Goal: Task Accomplishment & Management: Complete application form

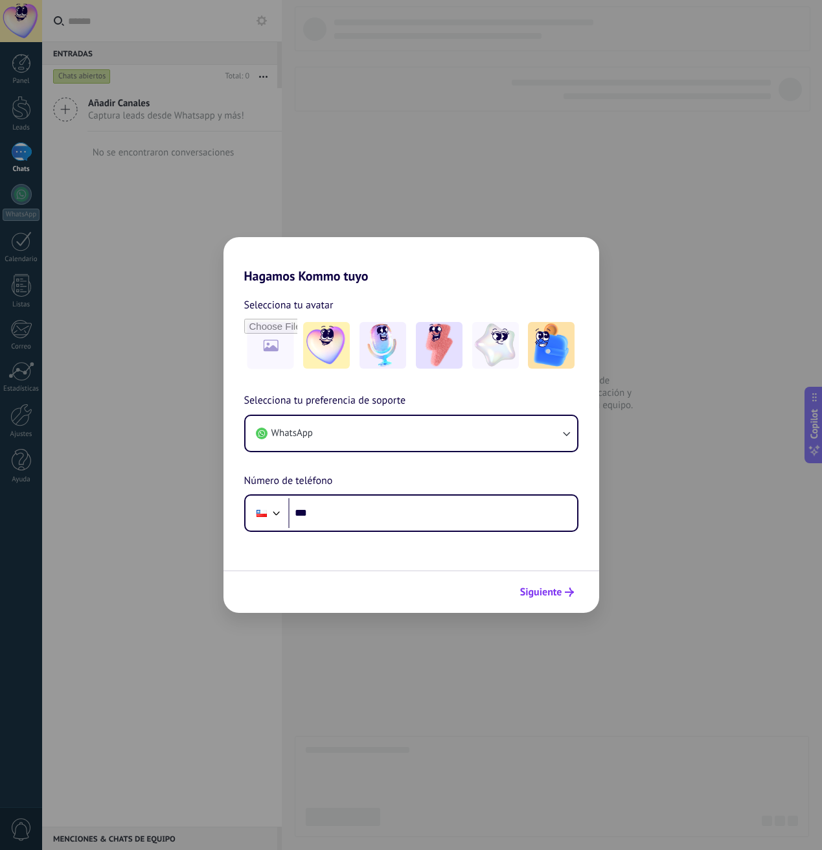
click at [563, 588] on span "Siguiente" at bounding box center [547, 592] width 54 height 9
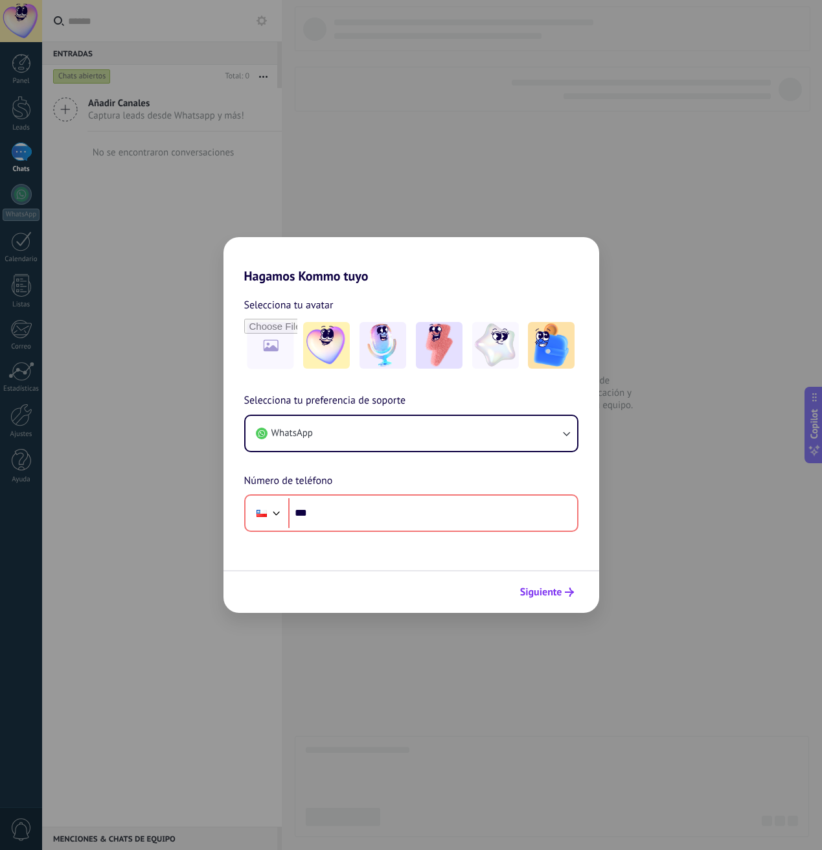
click at [557, 588] on span "Siguiente" at bounding box center [541, 592] width 42 height 9
click at [553, 588] on span "Siguiente" at bounding box center [541, 592] width 42 height 9
click at [356, 487] on div "Selecciona tu preferencia de soporte WhatsApp Número de teléfono Phone ***" at bounding box center [412, 462] width 376 height 139
click at [353, 437] on button "WhatsApp" at bounding box center [412, 433] width 332 height 35
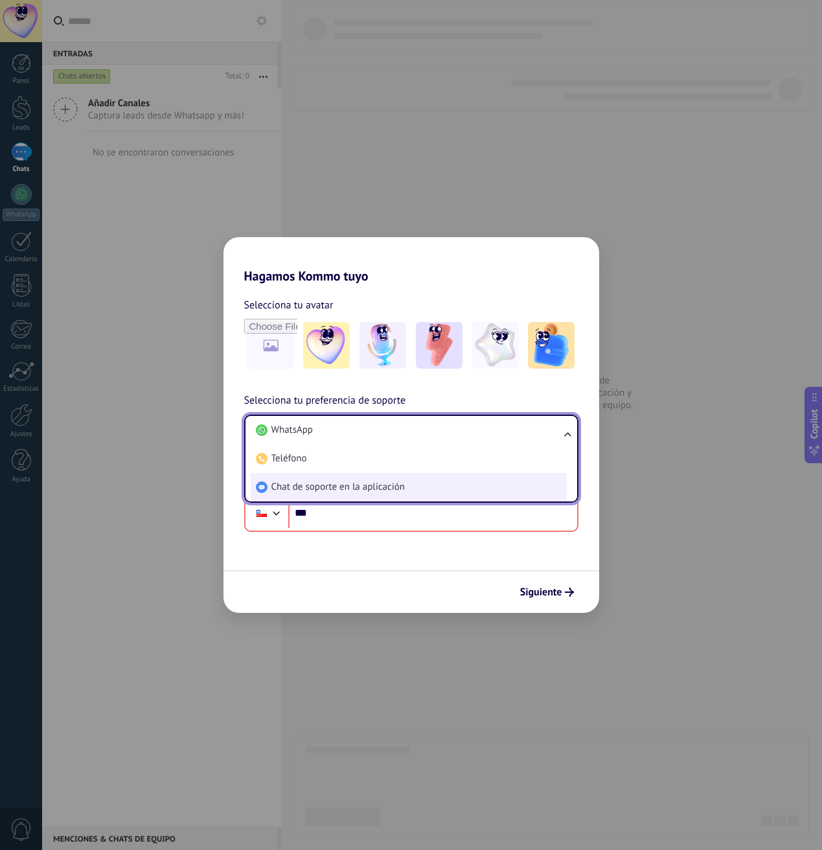
click at [310, 486] on span "Chat de soporte en la aplicación" at bounding box center [337, 487] width 133 height 13
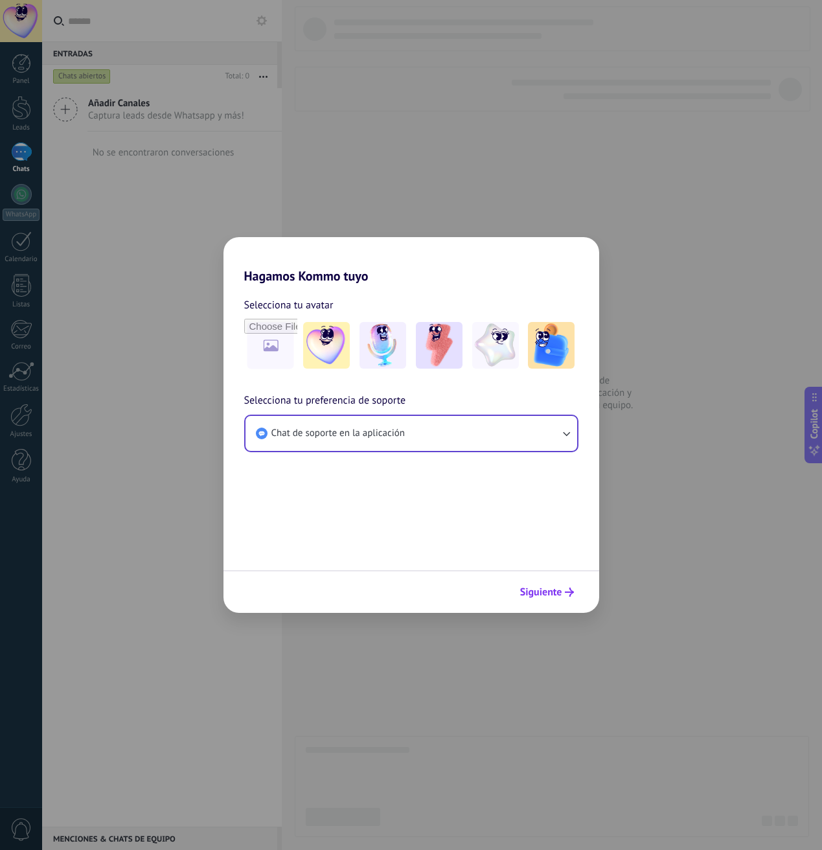
click at [564, 594] on span "Siguiente" at bounding box center [547, 592] width 54 height 9
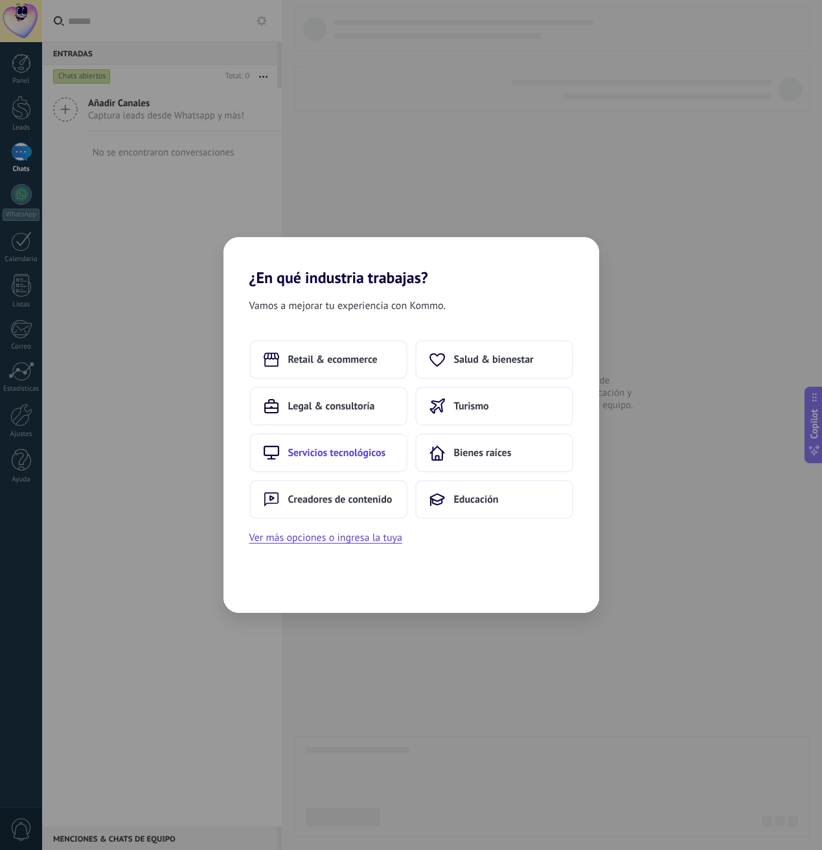
click at [340, 446] on span "Servicios tecnológicos" at bounding box center [337, 452] width 98 height 13
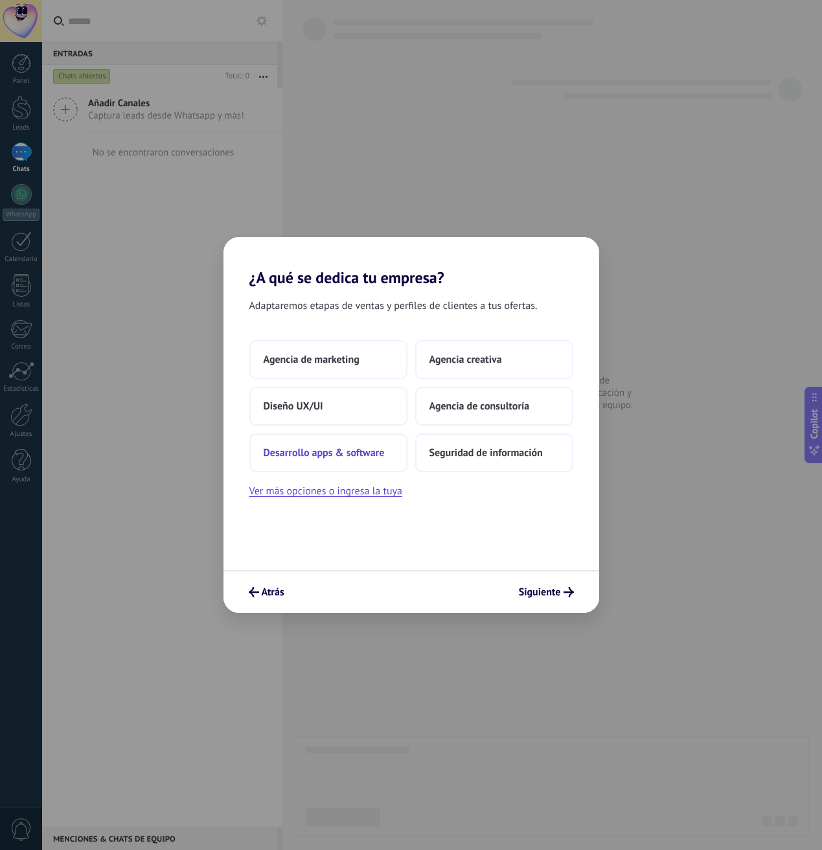
click at [378, 456] on span "Desarrollo apps & software" at bounding box center [324, 452] width 121 height 13
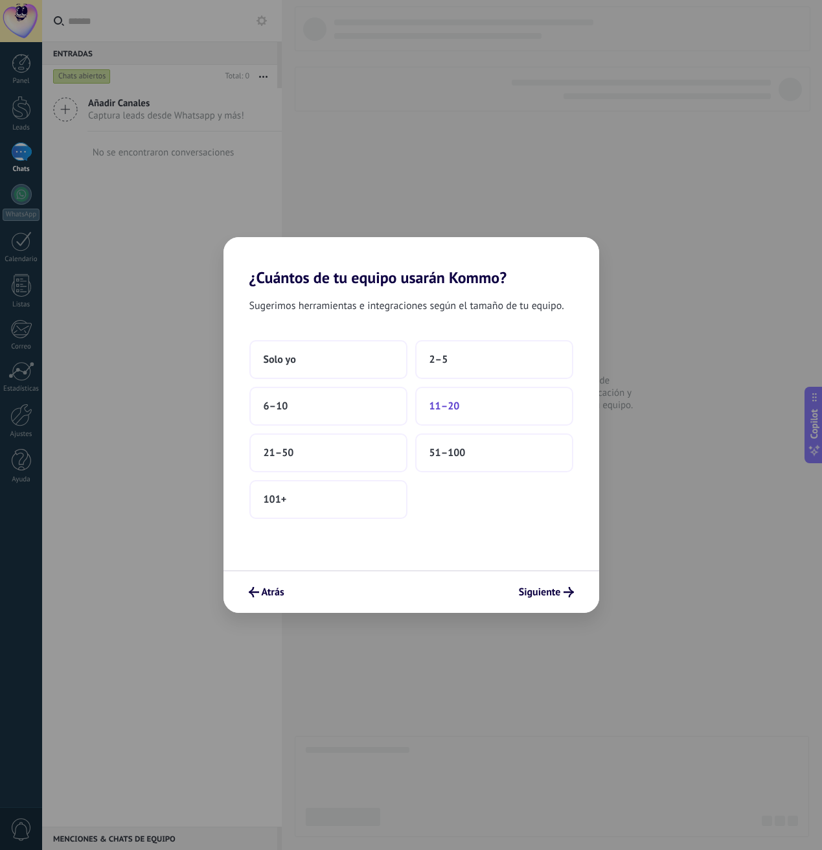
click at [470, 410] on button "11–20" at bounding box center [494, 406] width 158 height 39
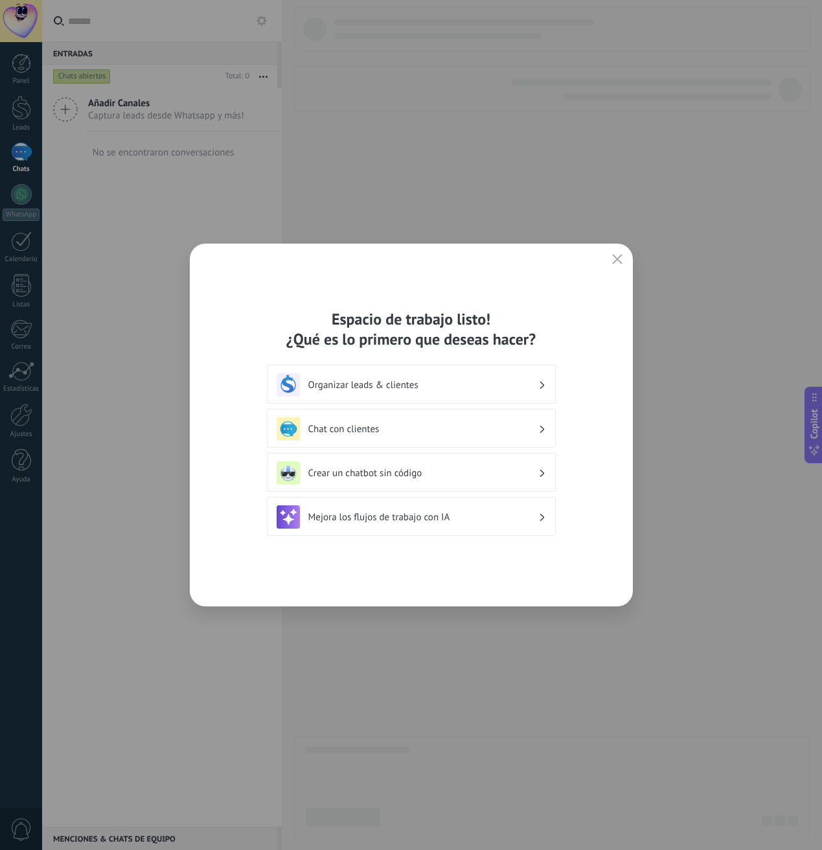
click at [458, 519] on h3 "Mejora los flujos de trabajo con IA" at bounding box center [423, 517] width 230 height 12
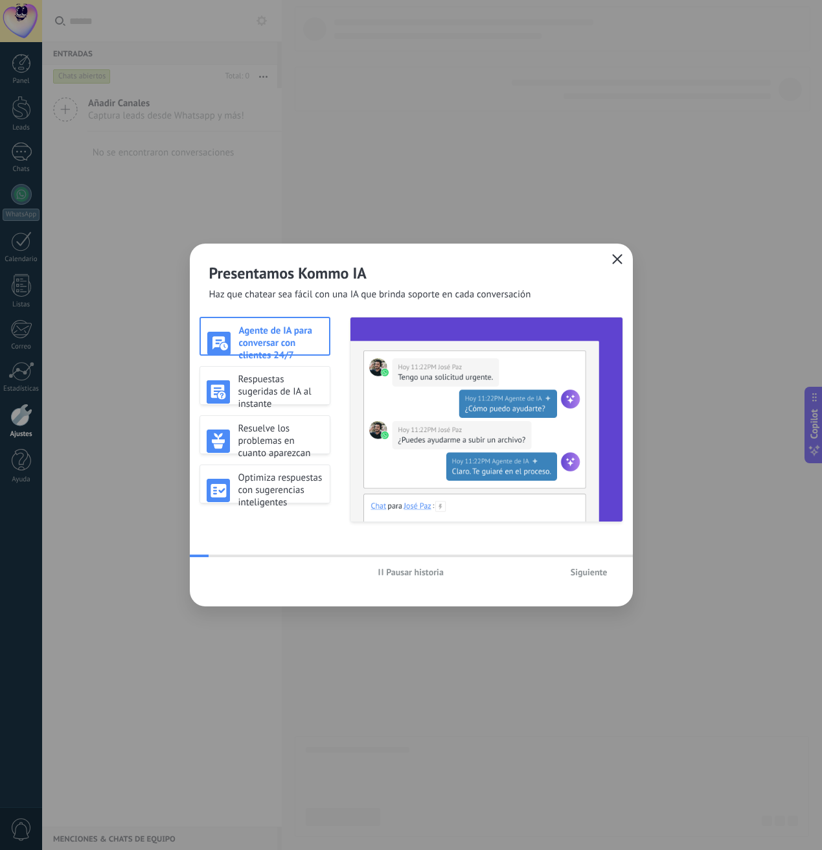
click at [616, 258] on use "button" at bounding box center [617, 259] width 10 height 10
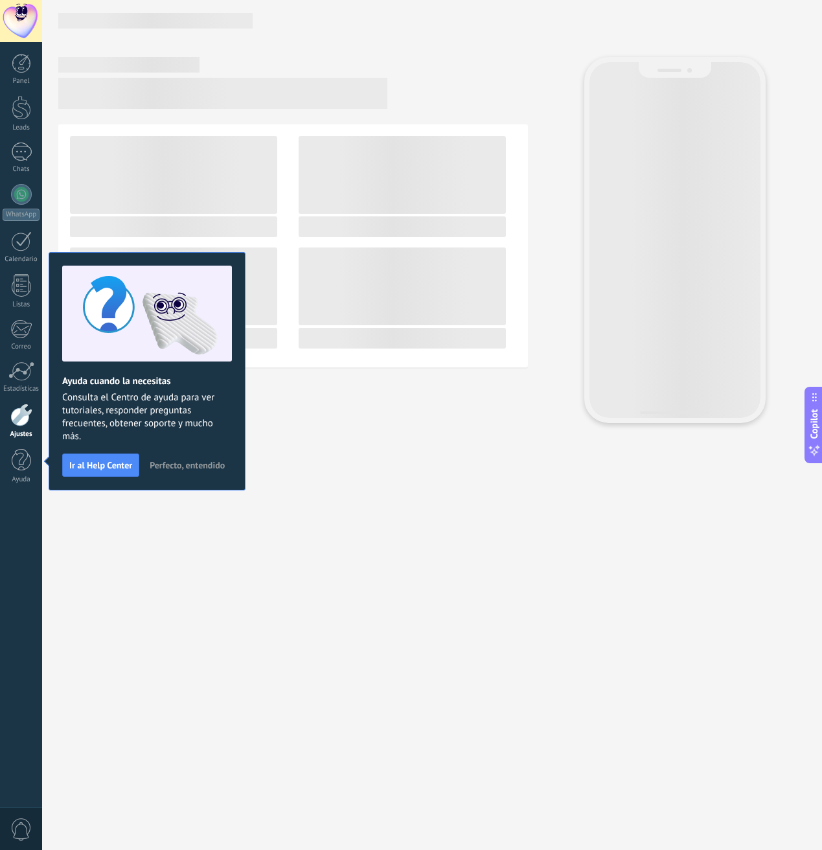
click at [185, 467] on span "Perfecto, entendido" at bounding box center [187, 465] width 75 height 9
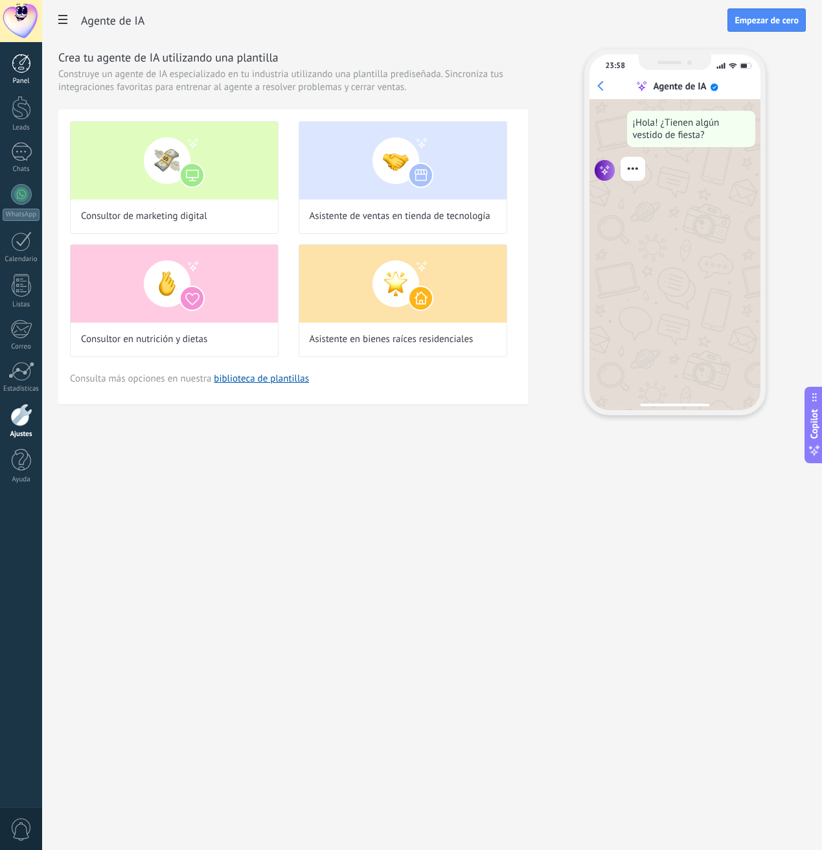
click at [38, 65] on link "Panel" at bounding box center [21, 70] width 42 height 32
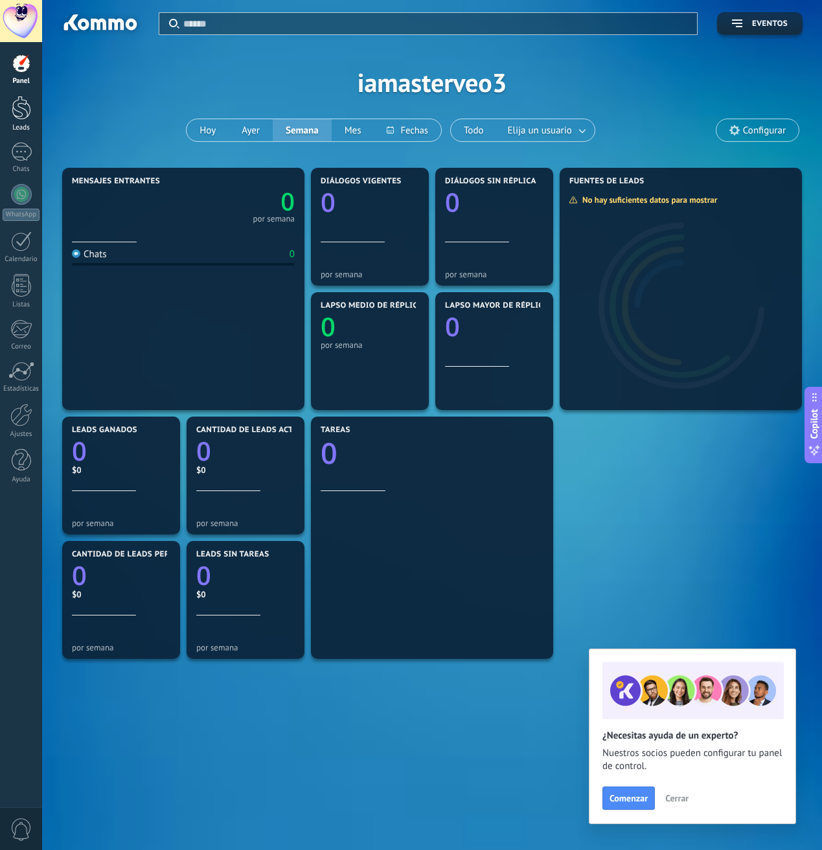
click at [20, 124] on div "Leads" at bounding box center [22, 128] width 38 height 8
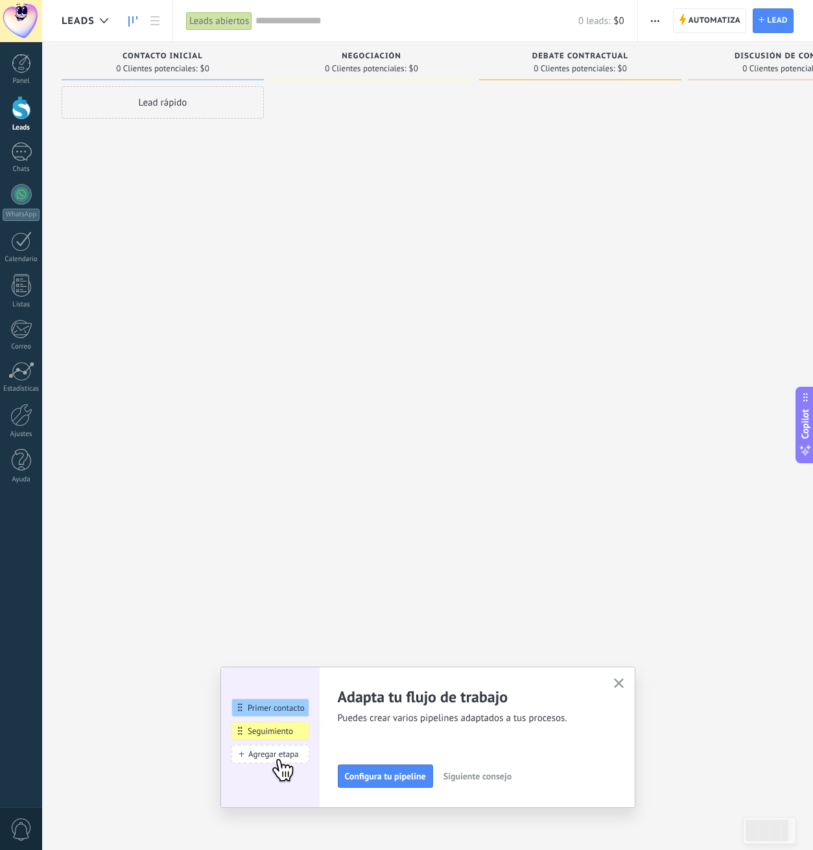
click at [629, 667] on div "Adapta tu flujo de trabajo Puedes crear varios pipelines adaptados a tus proces…" at bounding box center [427, 737] width 415 height 141
click at [623, 685] on icon "button" at bounding box center [619, 683] width 10 height 10
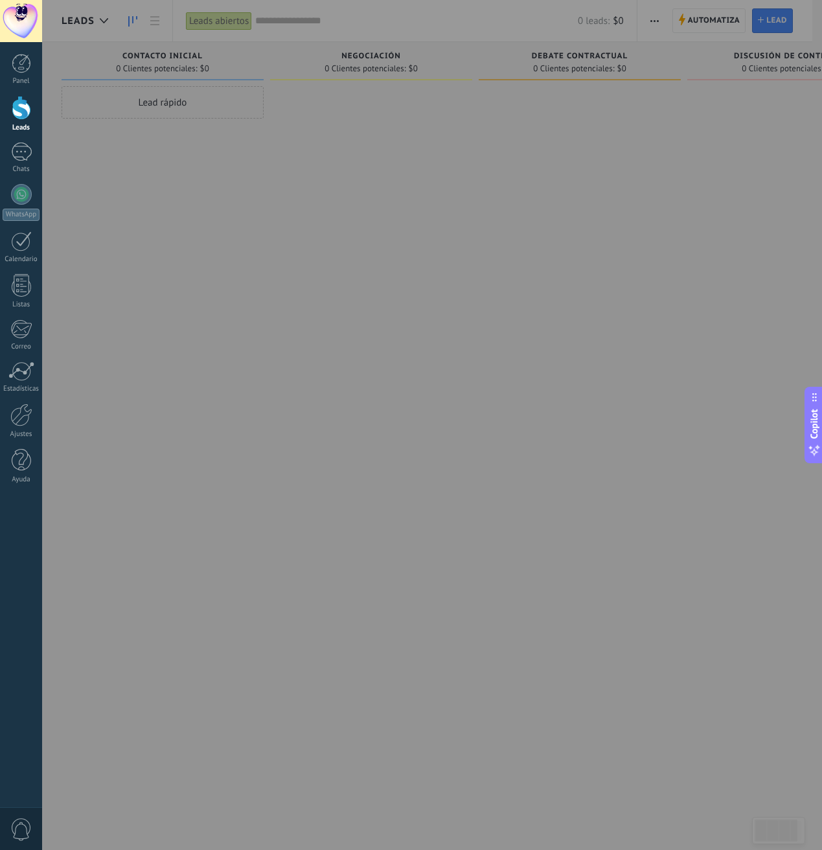
click at [343, 299] on div at bounding box center [453, 425] width 822 height 850
click at [138, 180] on div at bounding box center [453, 425] width 822 height 850
click at [381, 185] on div at bounding box center [453, 425] width 822 height 850
click at [189, 90] on div at bounding box center [453, 425] width 822 height 850
click at [45, 130] on div at bounding box center [453, 425] width 822 height 850
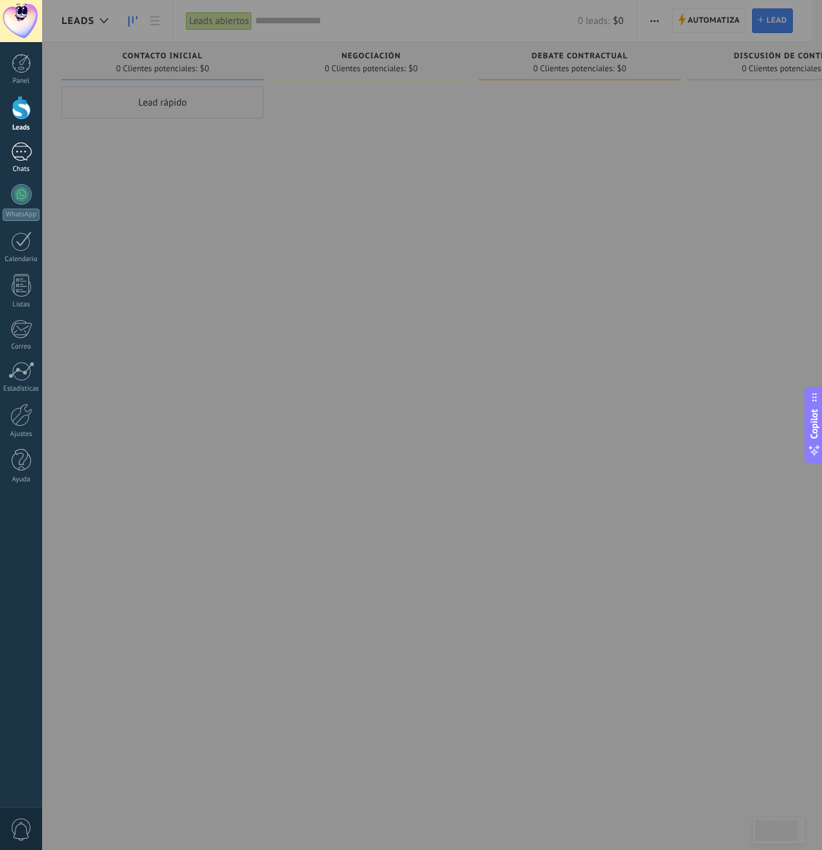
click at [23, 147] on div at bounding box center [21, 152] width 21 height 19
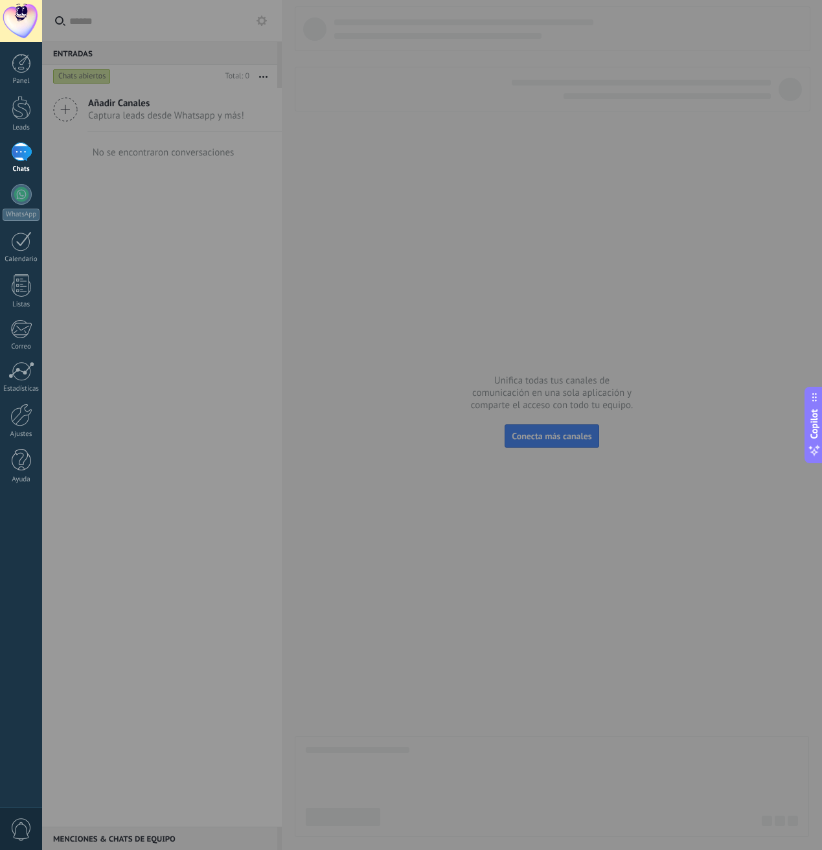
click at [256, 19] on div at bounding box center [453, 425] width 822 height 850
click at [259, 22] on div at bounding box center [453, 425] width 822 height 850
click at [543, 422] on div at bounding box center [453, 425] width 822 height 850
click at [554, 445] on div at bounding box center [453, 425] width 822 height 850
click at [540, 421] on div at bounding box center [453, 425] width 822 height 850
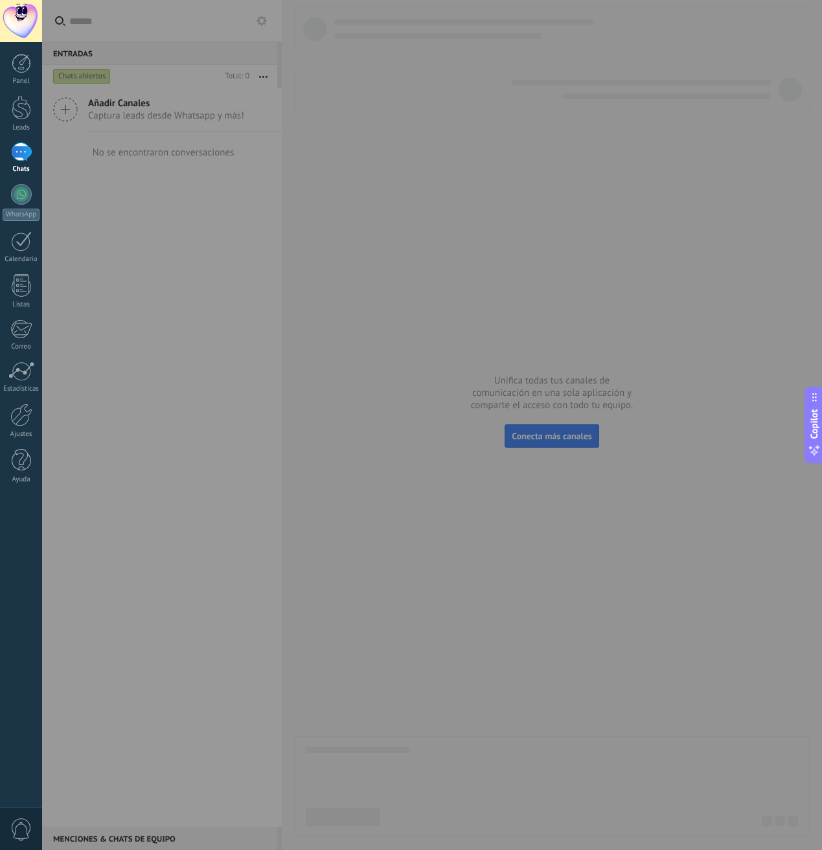
click at [137, 152] on div at bounding box center [453, 425] width 822 height 850
click at [19, 2] on div at bounding box center [21, 21] width 42 height 42
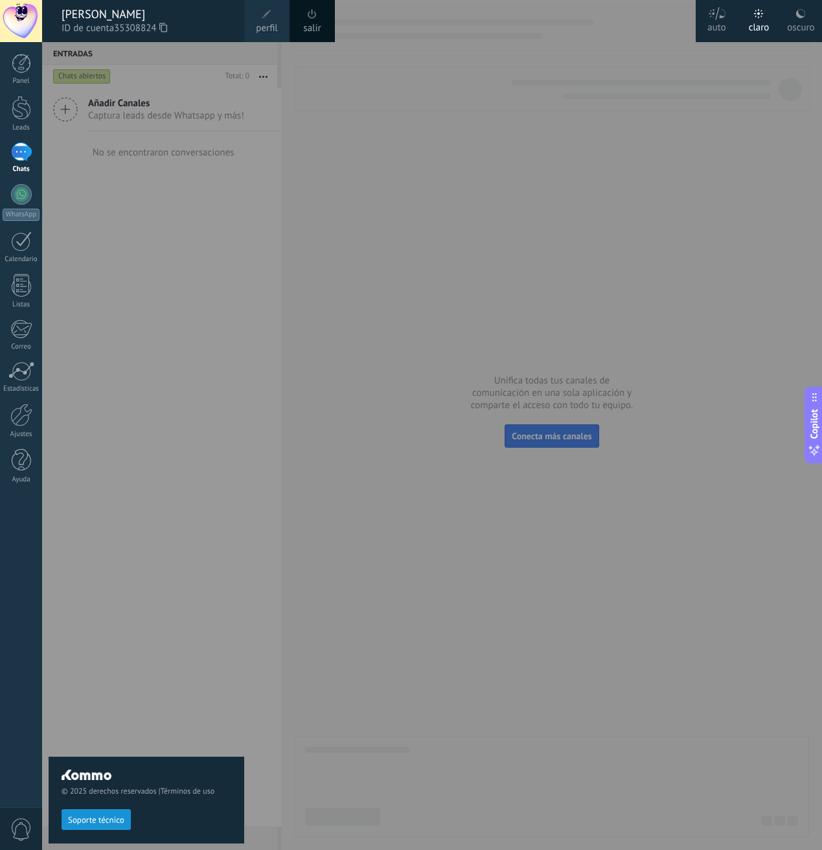
click at [19, 16] on div at bounding box center [21, 21] width 42 height 42
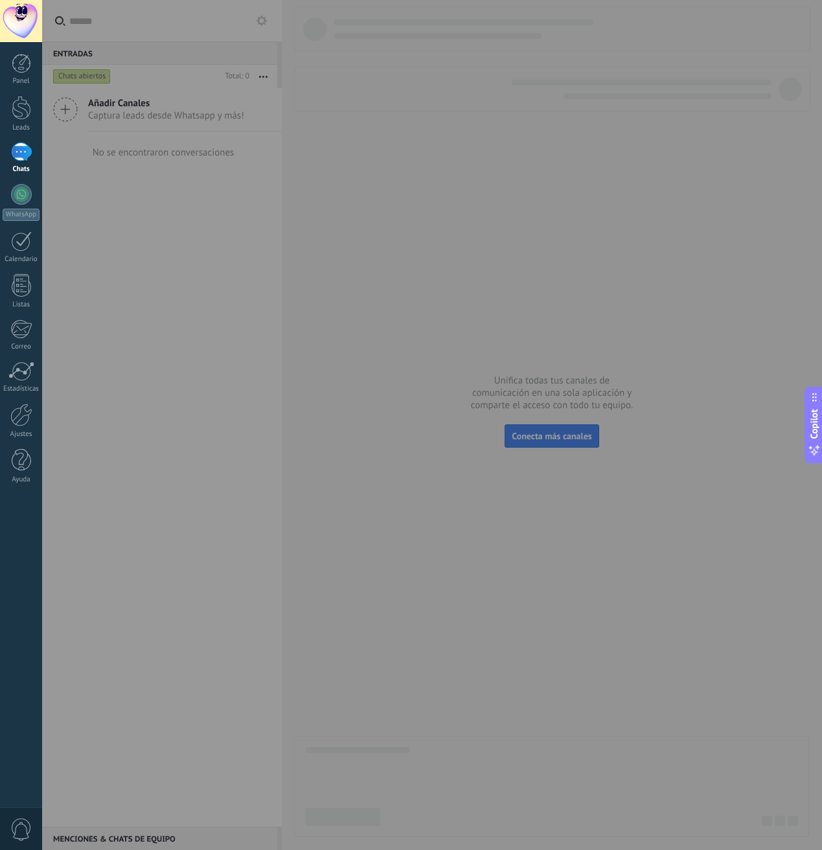
click at [19, 16] on div at bounding box center [21, 21] width 42 height 42
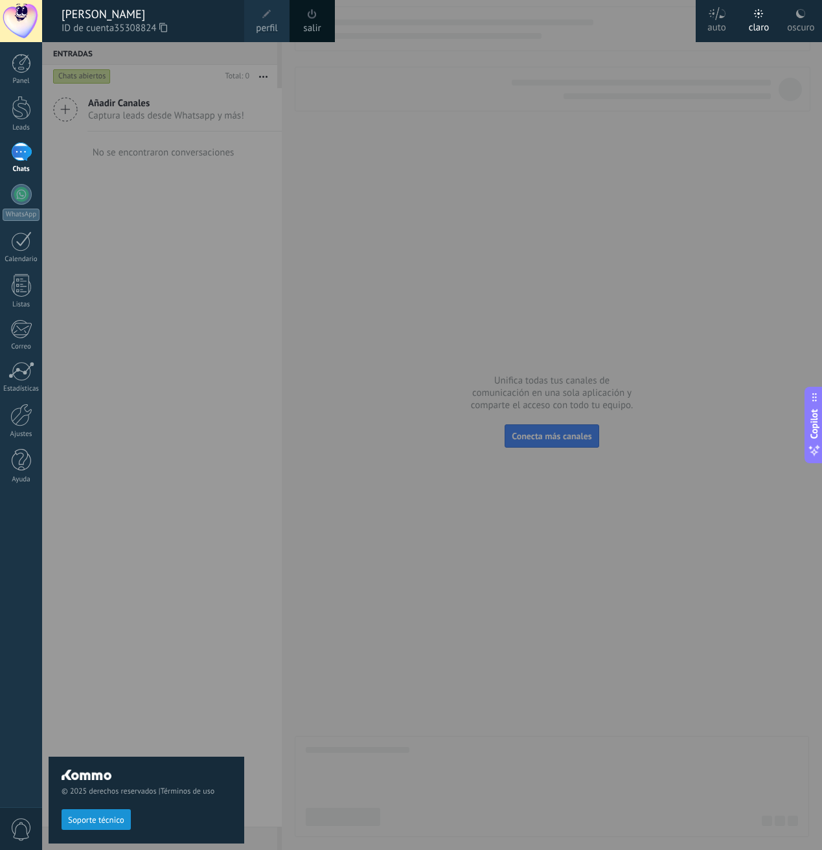
click at [789, 20] on div "oscuro" at bounding box center [800, 25] width 27 height 34
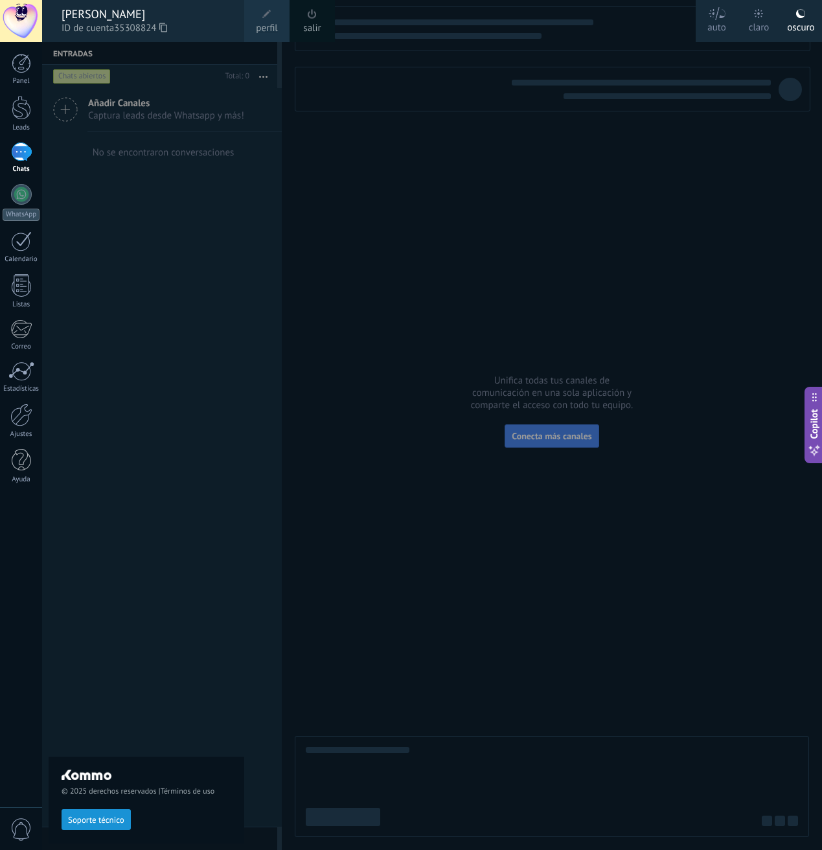
click at [470, 170] on div at bounding box center [453, 425] width 822 height 850
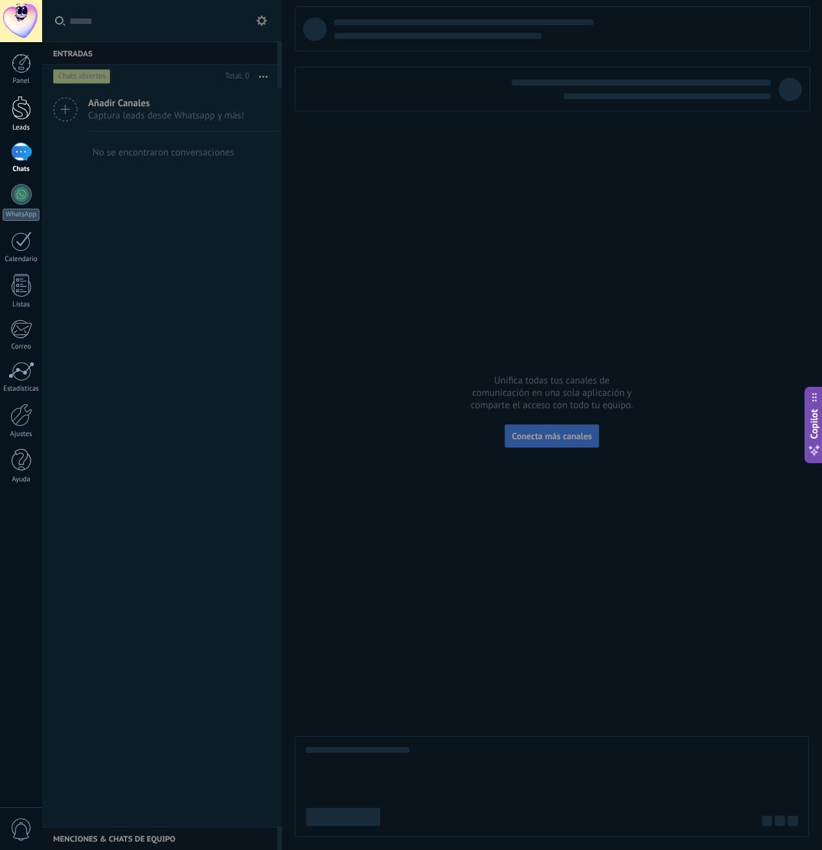
click at [25, 115] on div at bounding box center [21, 108] width 19 height 24
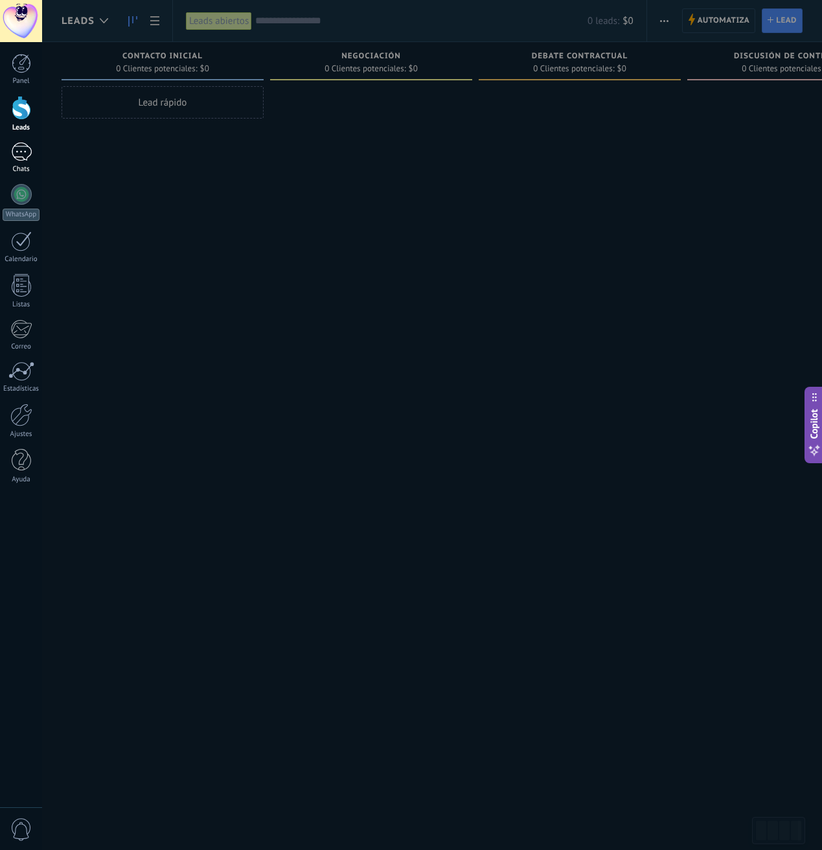
click at [25, 153] on div at bounding box center [21, 152] width 21 height 19
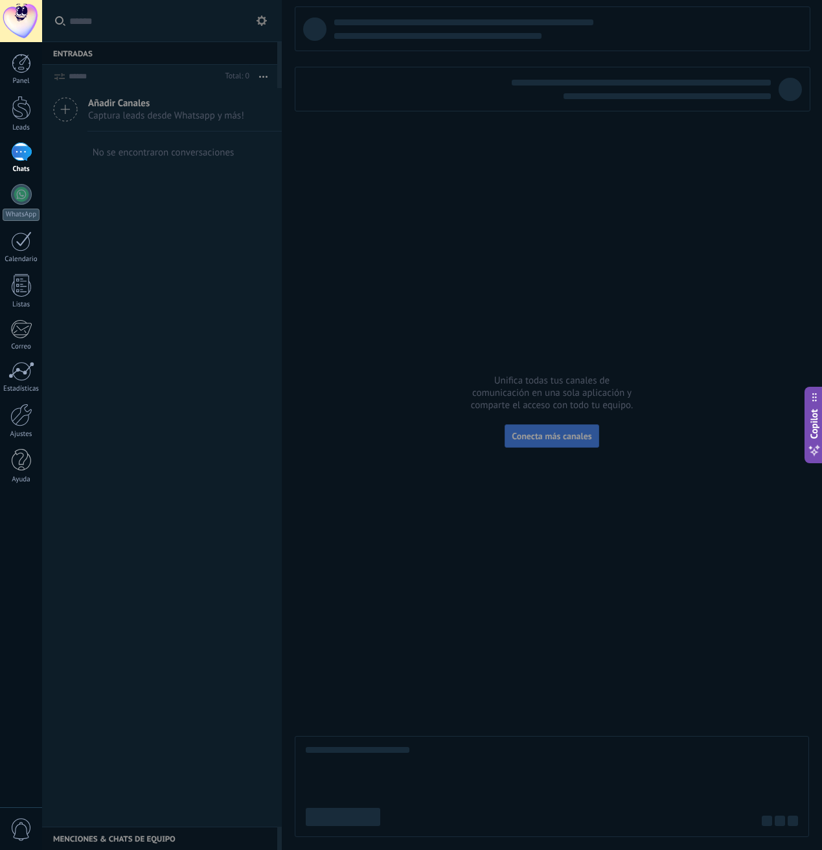
click at [258, 19] on div at bounding box center [453, 425] width 822 height 850
click at [262, 20] on div at bounding box center [453, 425] width 822 height 850
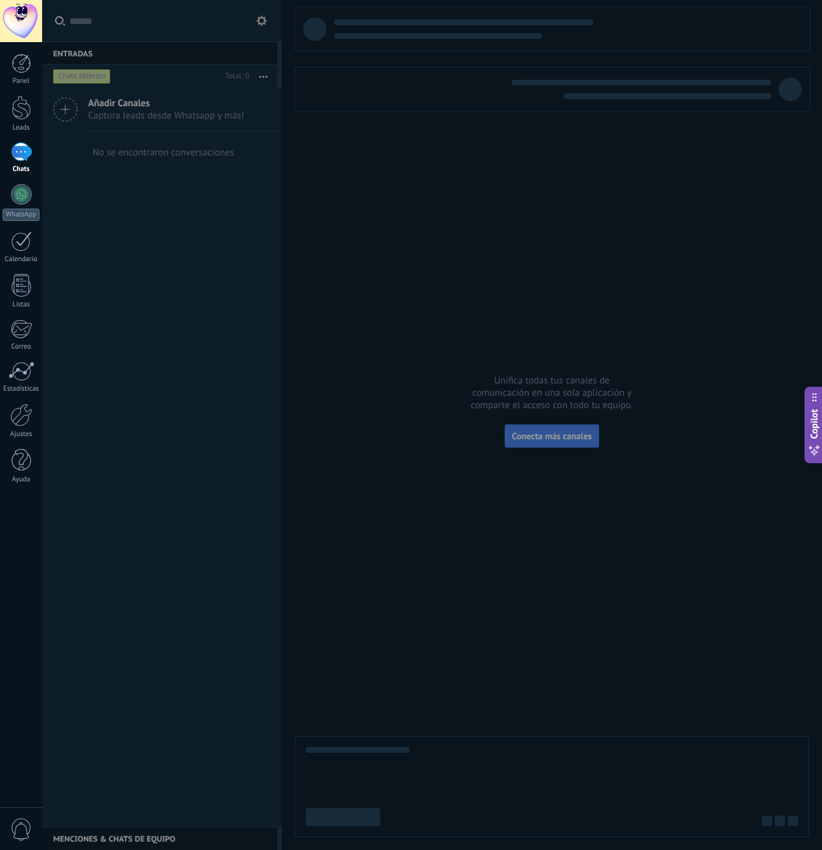
drag, startPoint x: 262, startPoint y: 21, endPoint x: 255, endPoint y: 43, distance: 23.2
click at [262, 21] on div at bounding box center [453, 425] width 822 height 850
click at [250, 89] on div at bounding box center [453, 425] width 822 height 850
click at [5, 91] on div "Panel Leads Chats WhatsApp Clientes" at bounding box center [21, 275] width 42 height 443
click at [12, 99] on div at bounding box center [21, 108] width 19 height 24
